Goal: Information Seeking & Learning: Learn about a topic

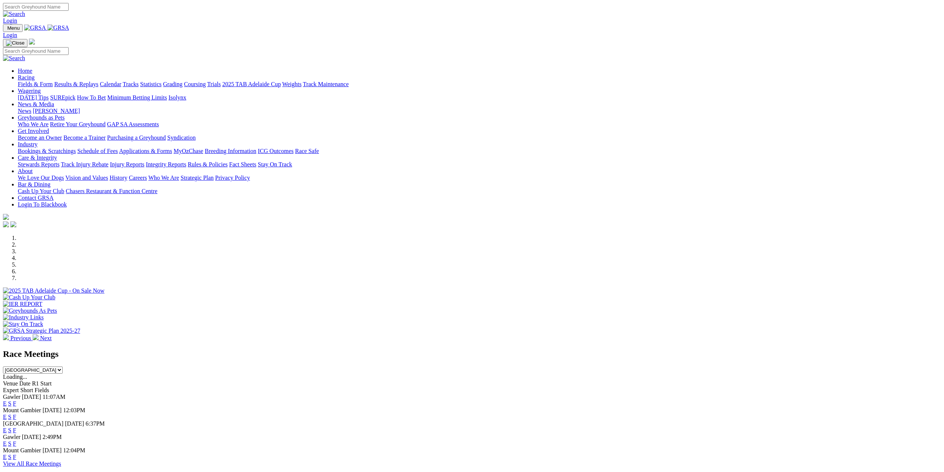
scroll to position [408, 0]
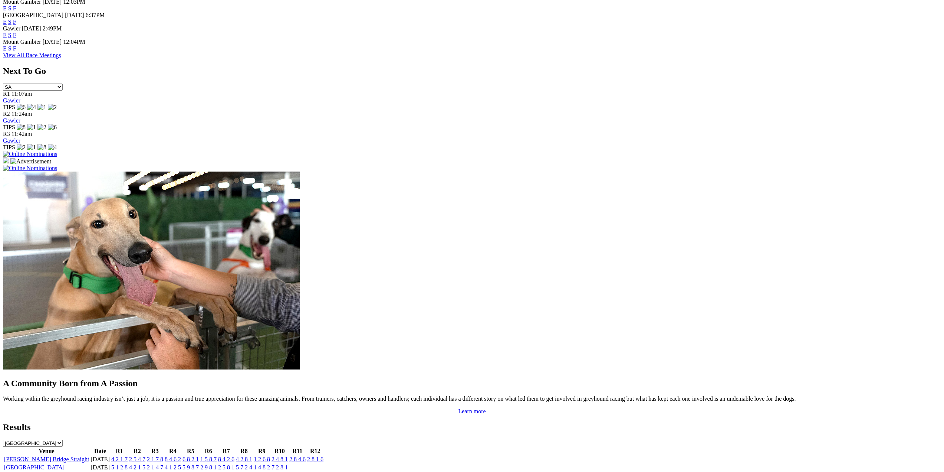
click at [128, 456] on link "4 2 1 7" at bounding box center [119, 459] width 16 height 6
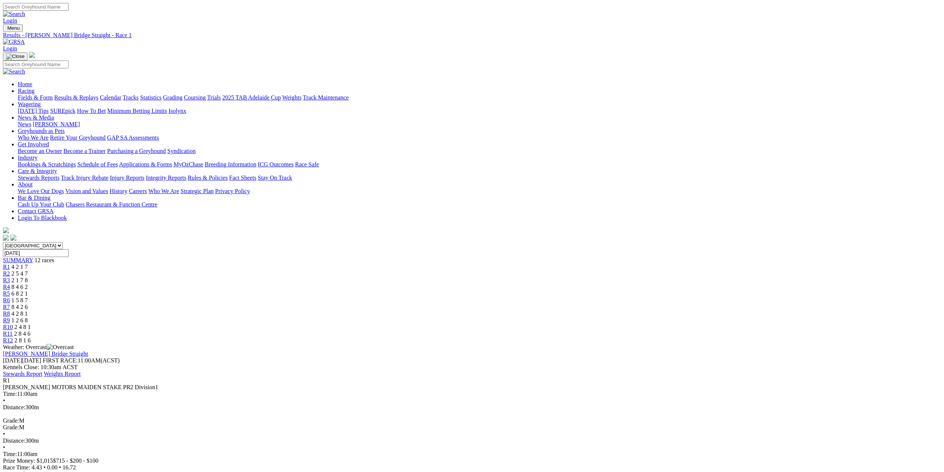
click at [10, 270] on span "R2" at bounding box center [6, 273] width 7 height 6
click at [10, 277] on span "R3" at bounding box center [6, 280] width 7 height 6
click at [10, 283] on span "R4" at bounding box center [6, 286] width 7 height 6
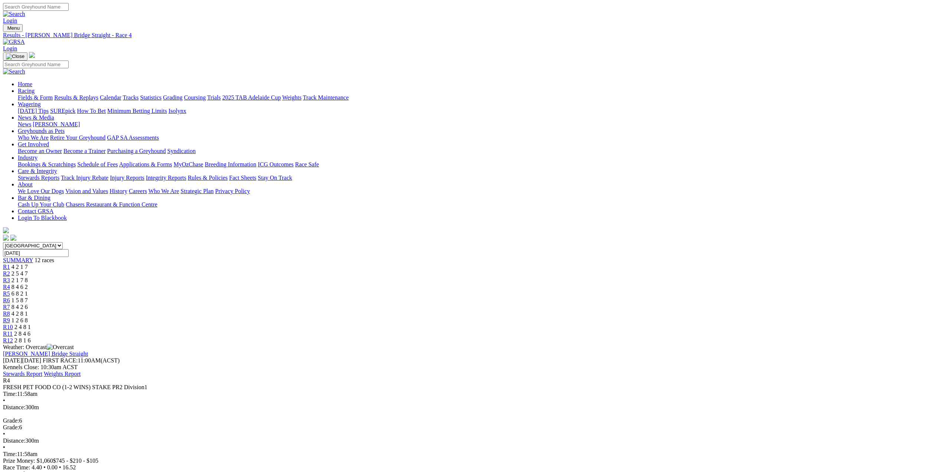
click at [10, 290] on span "R5" at bounding box center [6, 293] width 7 height 6
click at [10, 297] on span "R6" at bounding box center [6, 300] width 7 height 6
click at [10, 283] on span "R4" at bounding box center [6, 286] width 7 height 6
click at [63, 242] on select "[GEOGRAPHIC_DATA] [GEOGRAPHIC_DATA] [GEOGRAPHIC_DATA] [GEOGRAPHIC_DATA] [GEOGRA…" at bounding box center [33, 245] width 60 height 7
click at [63, 242] on select "South Australia New South Wales Northern Territory Queensland Tasmania Victoria…" at bounding box center [33, 245] width 60 height 7
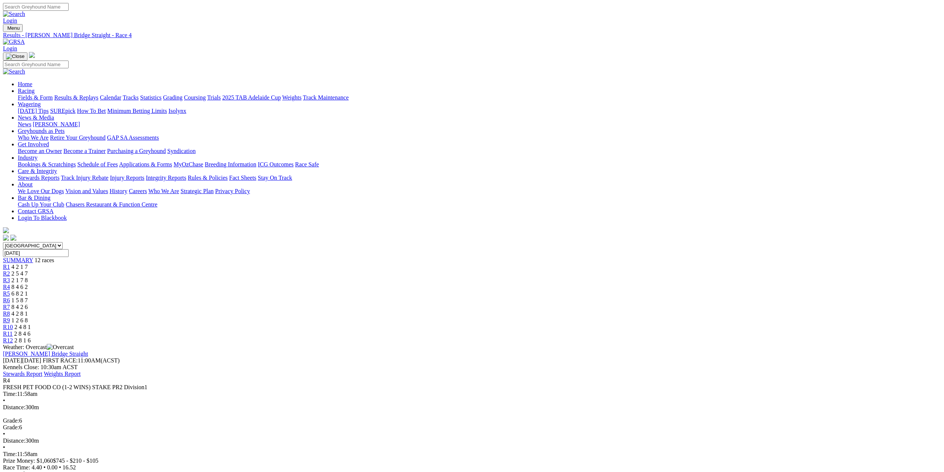
click at [10, 290] on span "R5" at bounding box center [6, 293] width 7 height 6
click at [10, 297] on span "R6" at bounding box center [6, 300] width 7 height 6
click at [10, 303] on span "R7" at bounding box center [6, 306] width 7 height 6
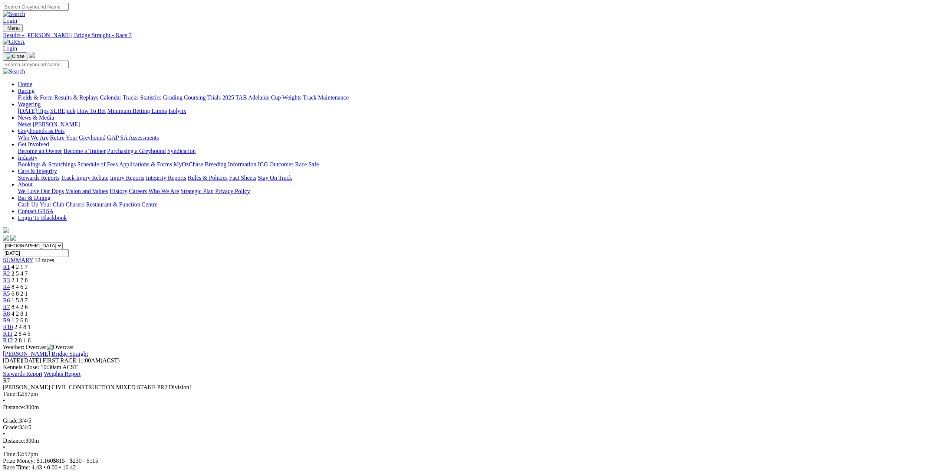
click at [10, 310] on span "R8" at bounding box center [6, 313] width 7 height 6
click at [10, 317] on span "R9" at bounding box center [6, 320] width 7 height 6
click at [13, 323] on span "R10" at bounding box center [8, 326] width 10 height 6
click at [13, 330] on span "R11" at bounding box center [8, 333] width 10 height 6
click at [13, 337] on span "R12" at bounding box center [8, 340] width 10 height 6
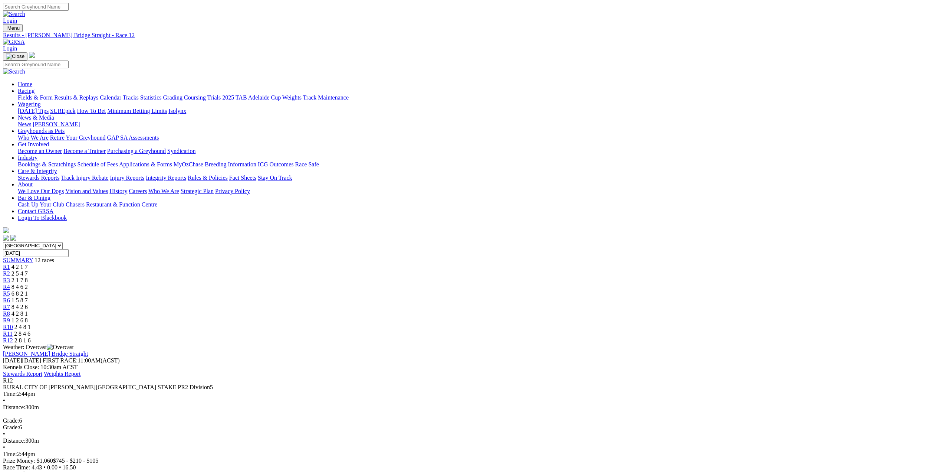
click at [98, 94] on link "Results & Replays" at bounding box center [76, 97] width 44 height 6
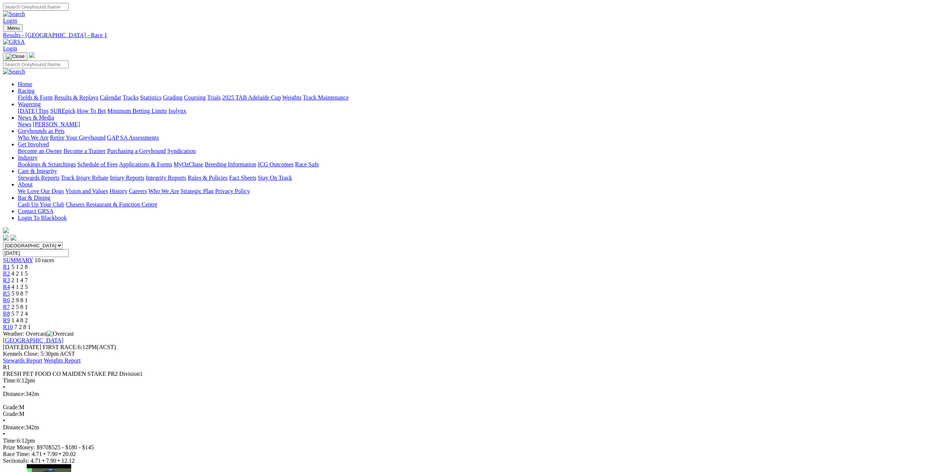
click at [10, 270] on span "R2" at bounding box center [6, 273] width 7 height 6
click at [10, 277] on span "R3" at bounding box center [6, 280] width 7 height 6
click at [10, 283] on span "R4" at bounding box center [6, 286] width 7 height 6
click at [10, 290] on link "R5" at bounding box center [6, 293] width 7 height 6
click at [10, 297] on span "R6" at bounding box center [6, 300] width 7 height 6
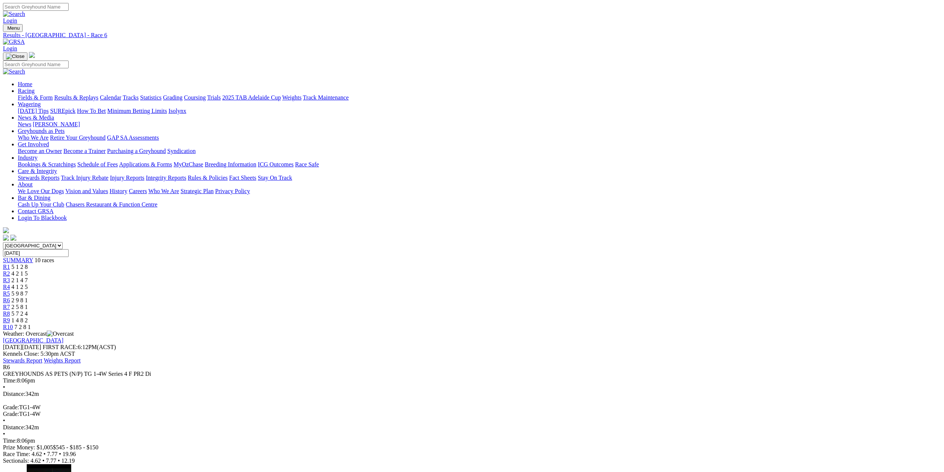
click at [10, 303] on span "R7" at bounding box center [6, 306] width 7 height 6
click at [10, 310] on span "R8" at bounding box center [6, 313] width 7 height 6
click at [10, 317] on span "R9" at bounding box center [6, 320] width 7 height 6
click at [13, 323] on span "R10" at bounding box center [8, 326] width 10 height 6
click at [53, 94] on link "Fields & Form" at bounding box center [35, 97] width 35 height 6
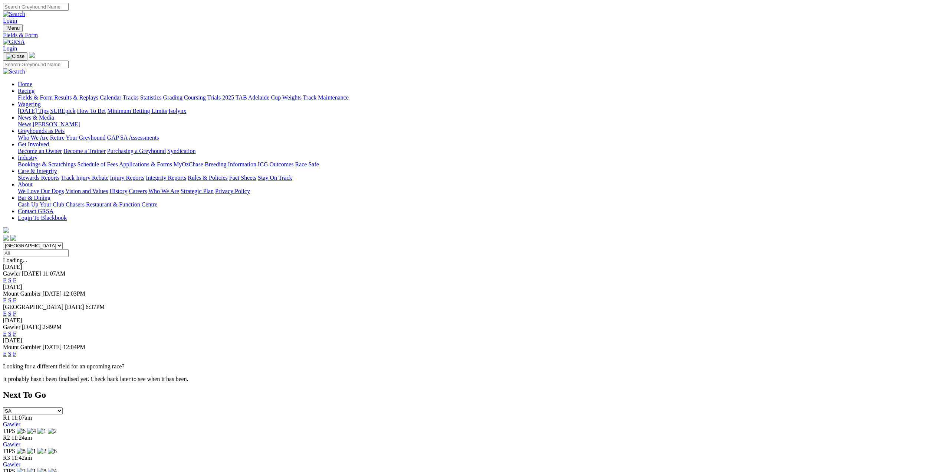
click at [16, 277] on link "F" at bounding box center [14, 280] width 3 height 6
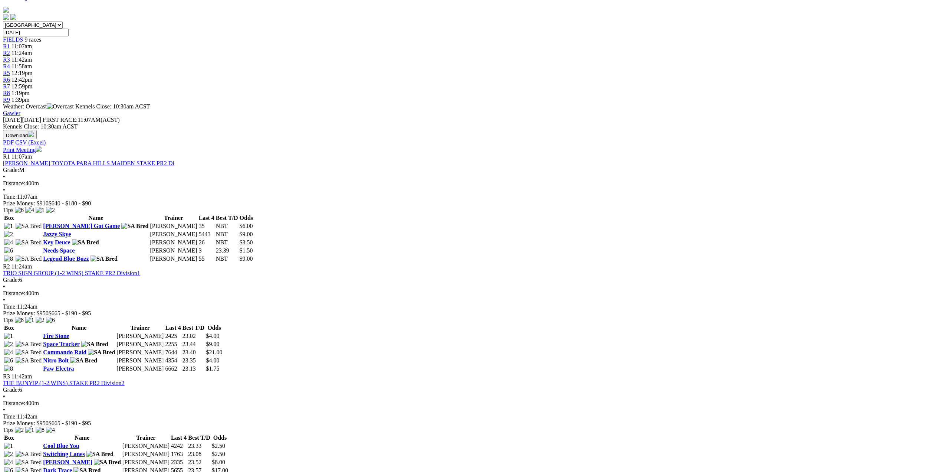
scroll to position [185, 0]
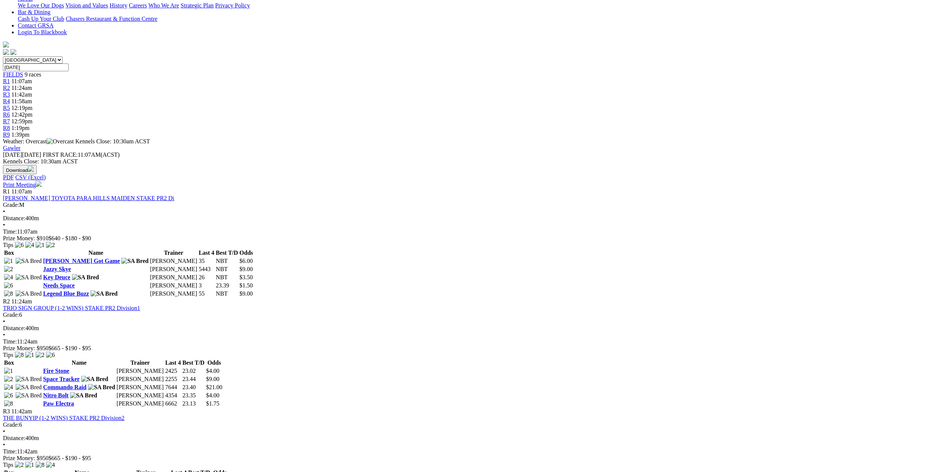
click at [75, 282] on link "Needs Space" at bounding box center [59, 285] width 32 height 6
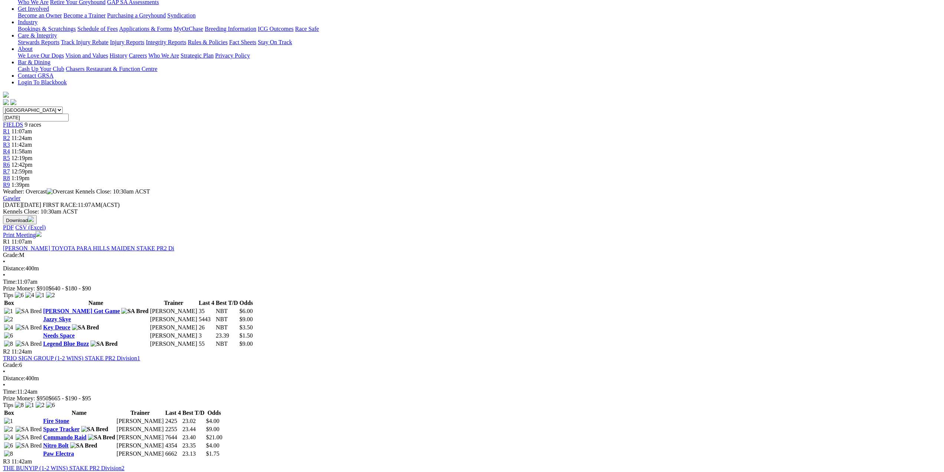
scroll to position [148, 0]
